Goal: Information Seeking & Learning: Check status

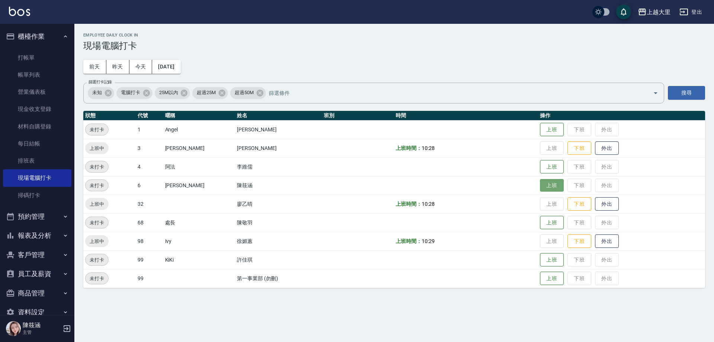
click at [557, 188] on button "上班" at bounding box center [552, 185] width 24 height 13
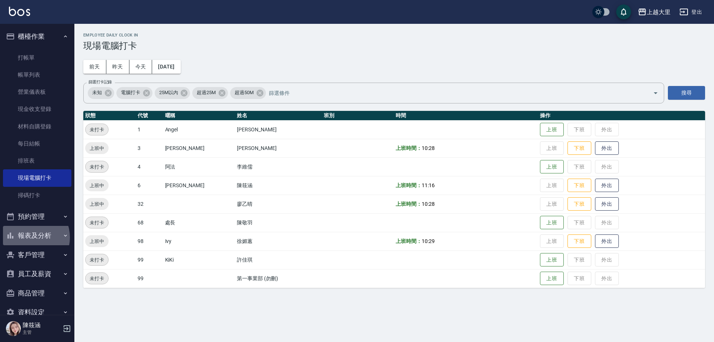
click at [29, 237] on button "報表及分析" at bounding box center [37, 235] width 68 height 19
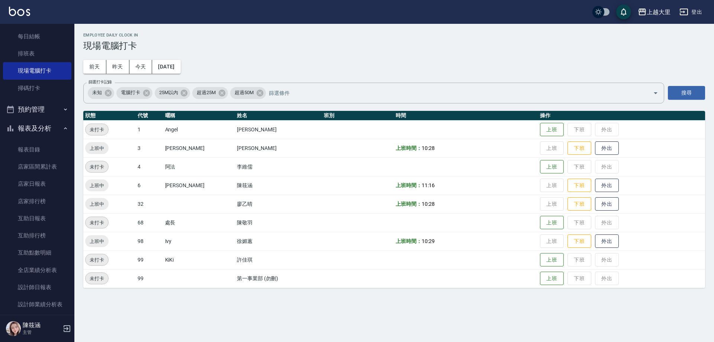
scroll to position [112, 0]
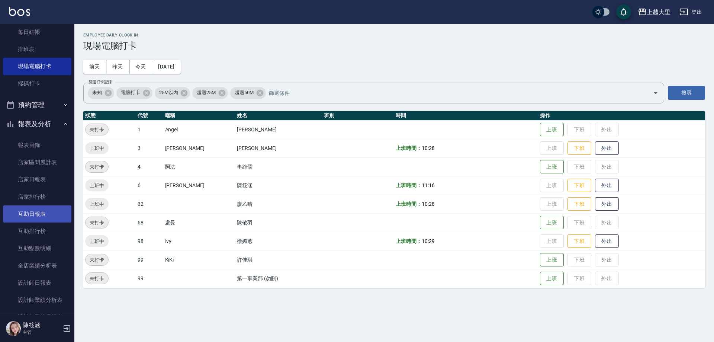
click at [47, 209] on link "互助日報表" at bounding box center [37, 213] width 68 height 17
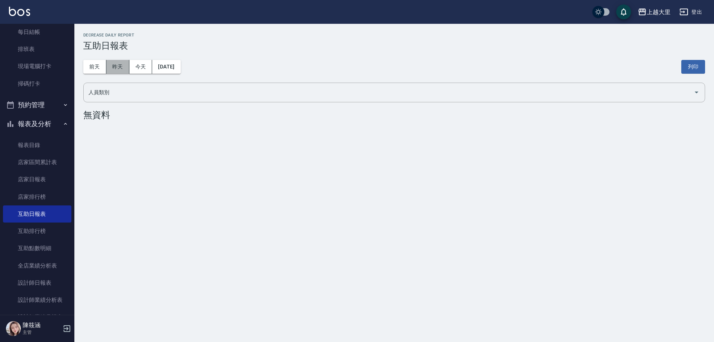
click at [123, 62] on button "昨天" at bounding box center [117, 67] width 23 height 14
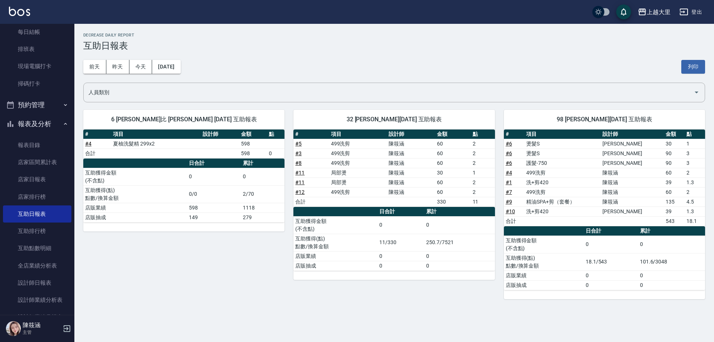
click at [51, 120] on button "報表及分析" at bounding box center [37, 123] width 68 height 19
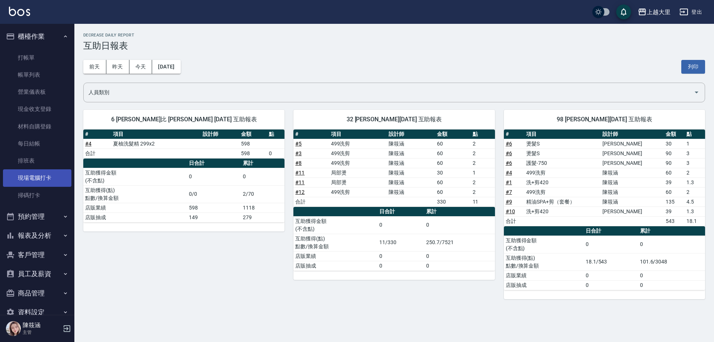
click at [56, 172] on link "現場電腦打卡" at bounding box center [37, 177] width 68 height 17
